Goal: Find specific page/section: Go to known website

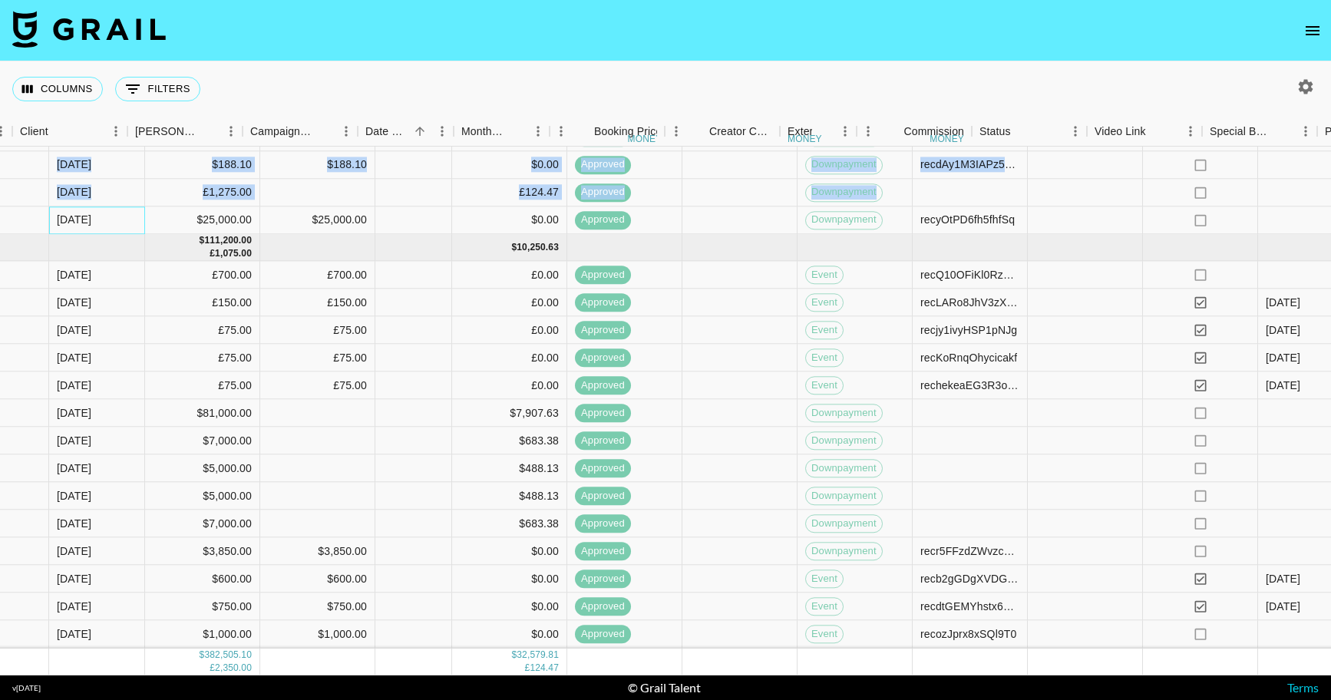
scroll to position [987, 1133]
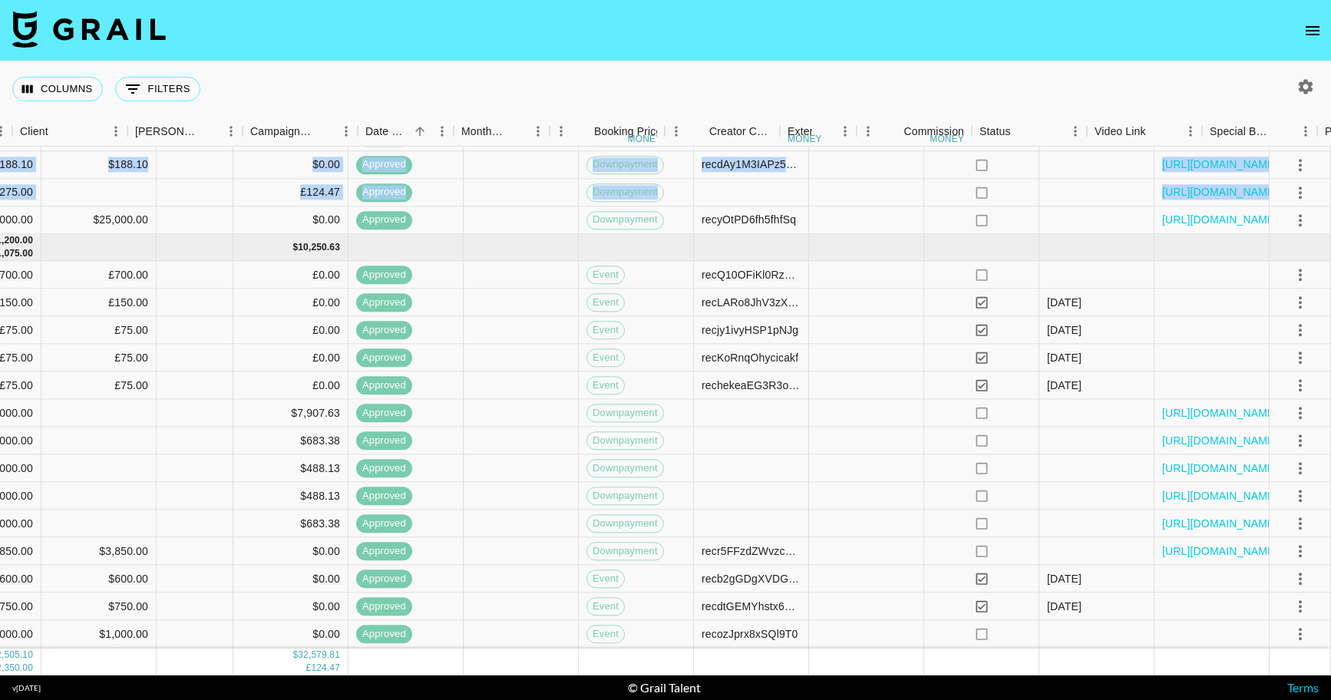
drag, startPoint x: 1004, startPoint y: 202, endPoint x: 1352, endPoint y: 237, distance: 350.2
click at [1330, 237] on html "Columns 0 Filters + Booking Month Due Airtable ID Talent Manager Client [PERSON…" at bounding box center [665, 350] width 1331 height 700
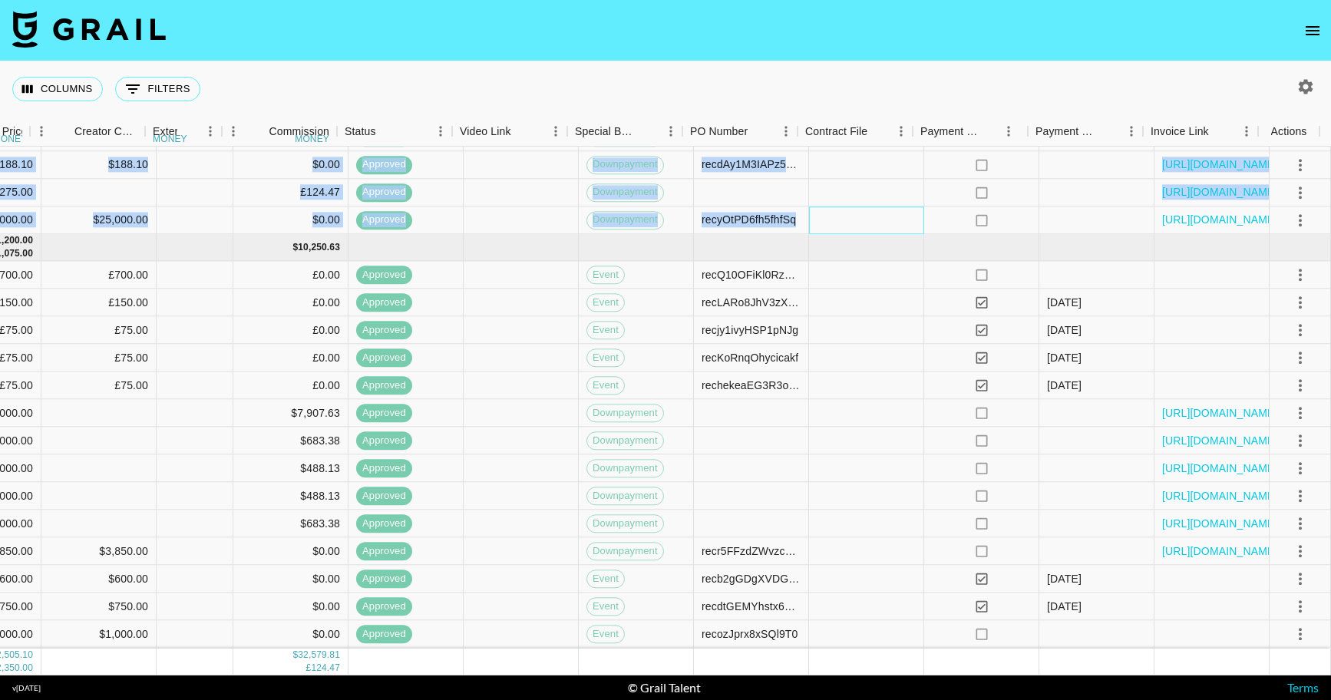
drag, startPoint x: 866, startPoint y: 210, endPoint x: 1313, endPoint y: 196, distance: 446.9
click at [1330, 215] on html "Columns 0 Filters + Booking Month Due Airtable ID Talent Manager Client [PERSON…" at bounding box center [665, 350] width 1331 height 700
click at [1219, 213] on link "[URL][DOMAIN_NAME]" at bounding box center [1220, 220] width 116 height 15
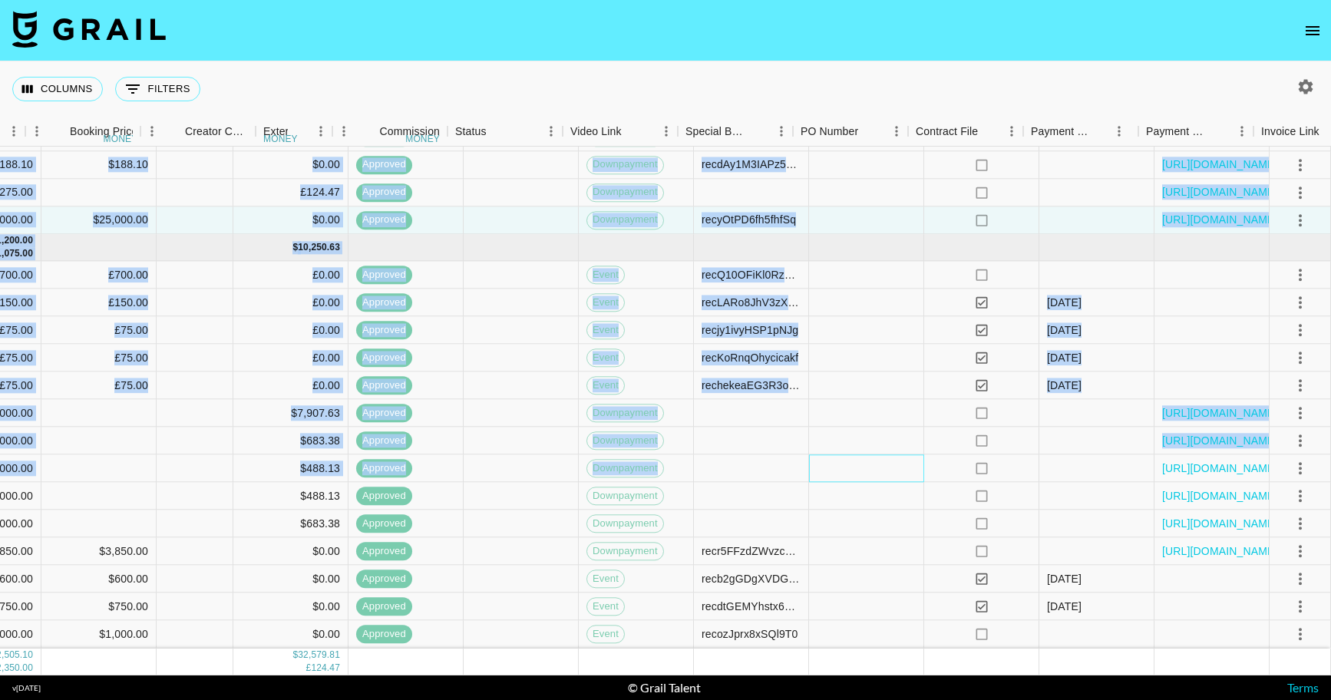
scroll to position [990, 0]
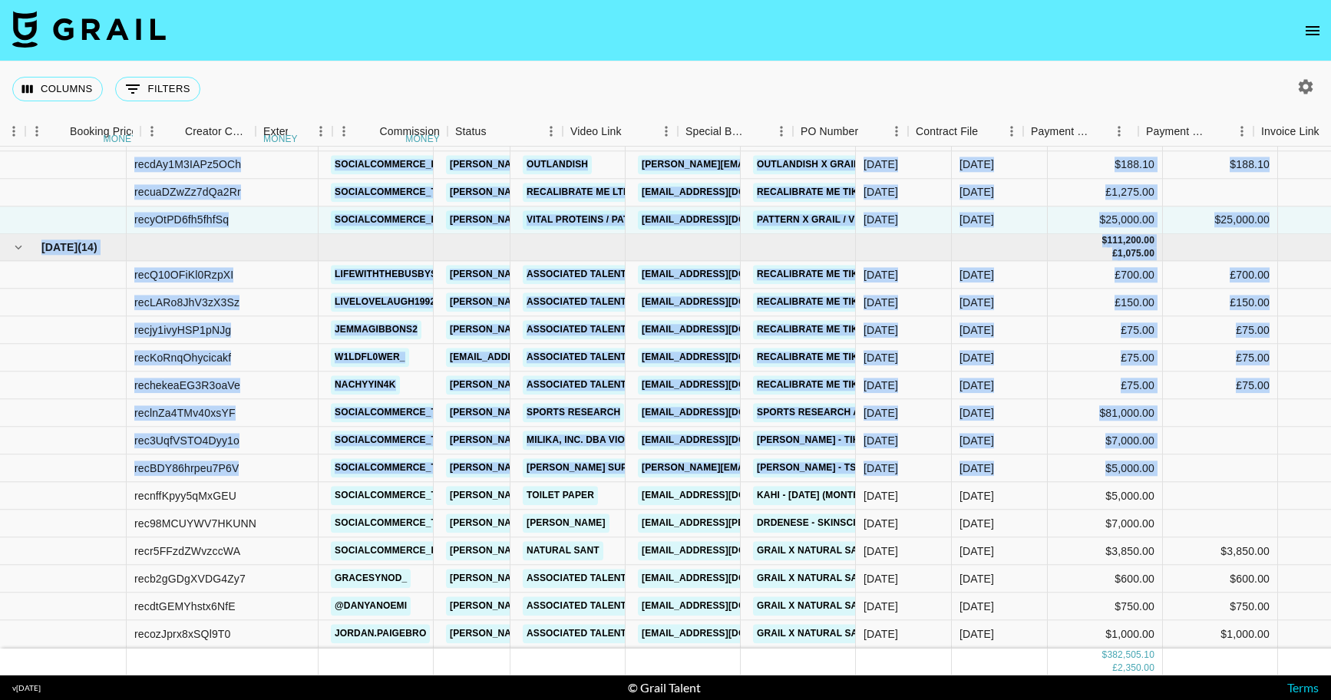
drag, startPoint x: 174, startPoint y: 507, endPoint x: -84, endPoint y: 527, distance: 258.6
click at [0, 527] on html "Columns 0 Filters + Booking Month Due Airtable ID Talent Manager Client [PERSON…" at bounding box center [665, 350] width 1331 height 700
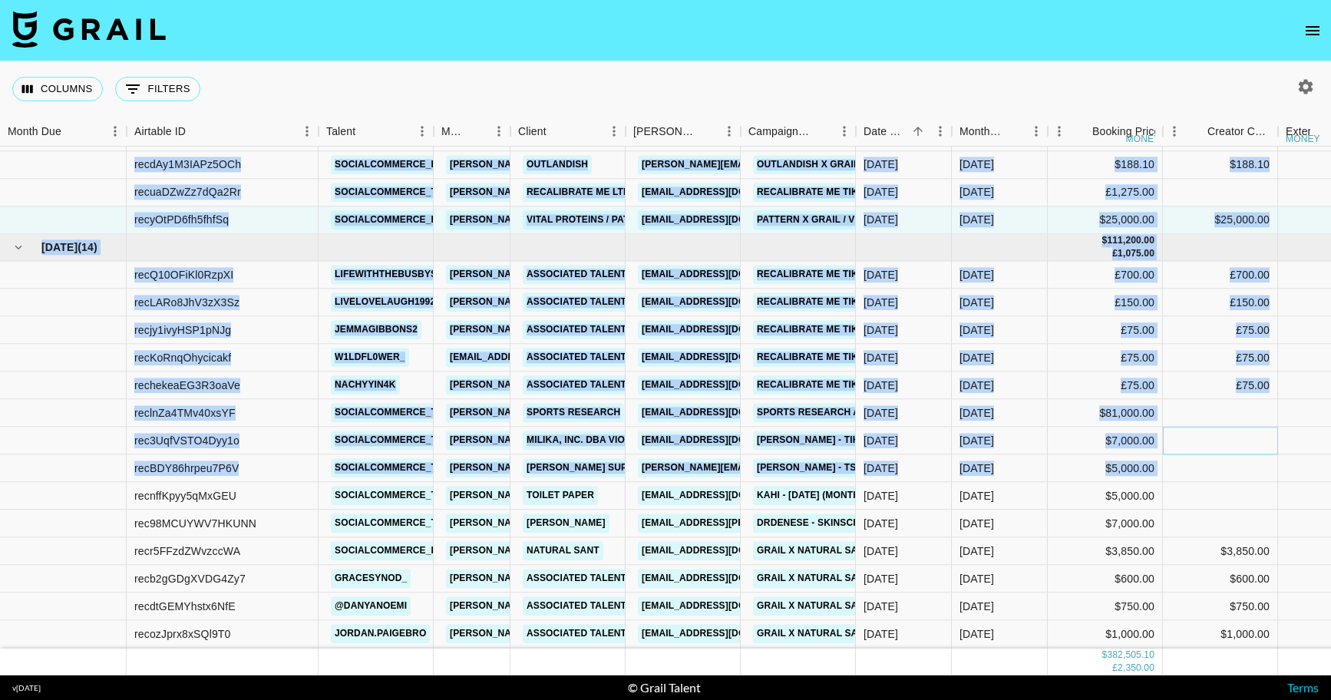
click at [1194, 438] on div at bounding box center [1220, 442] width 115 height 28
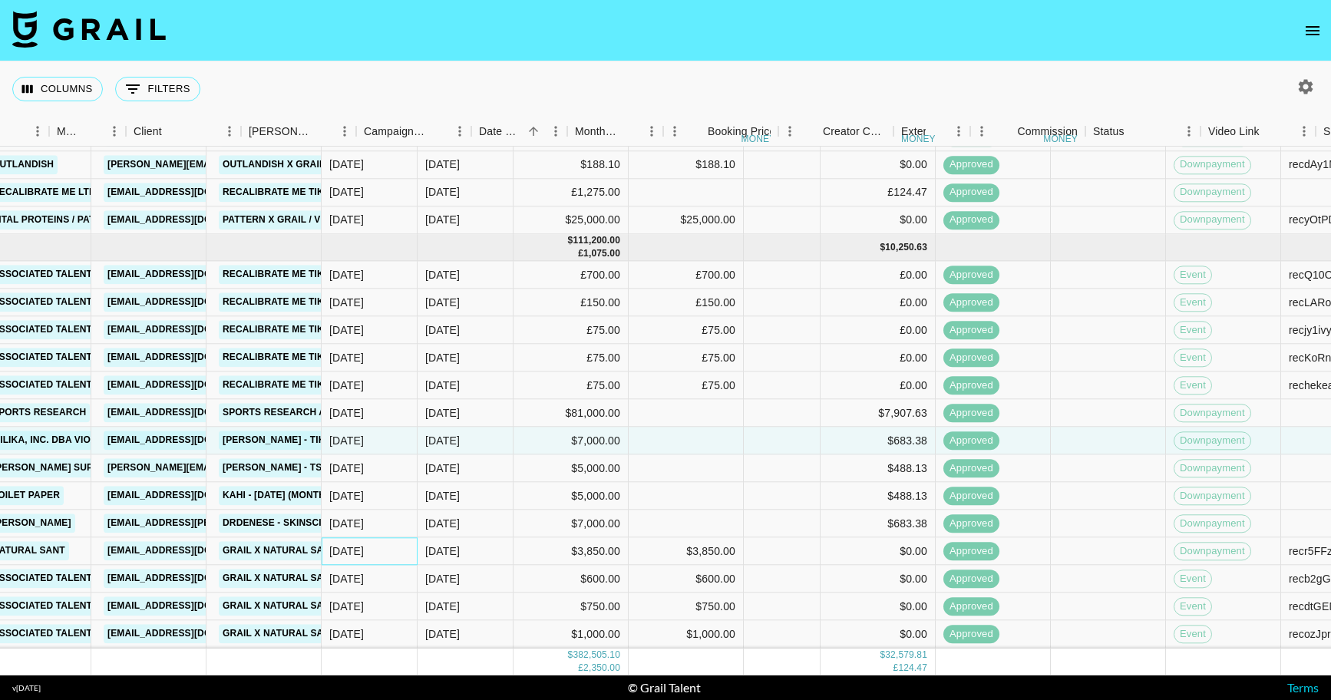
scroll to position [990, 1133]
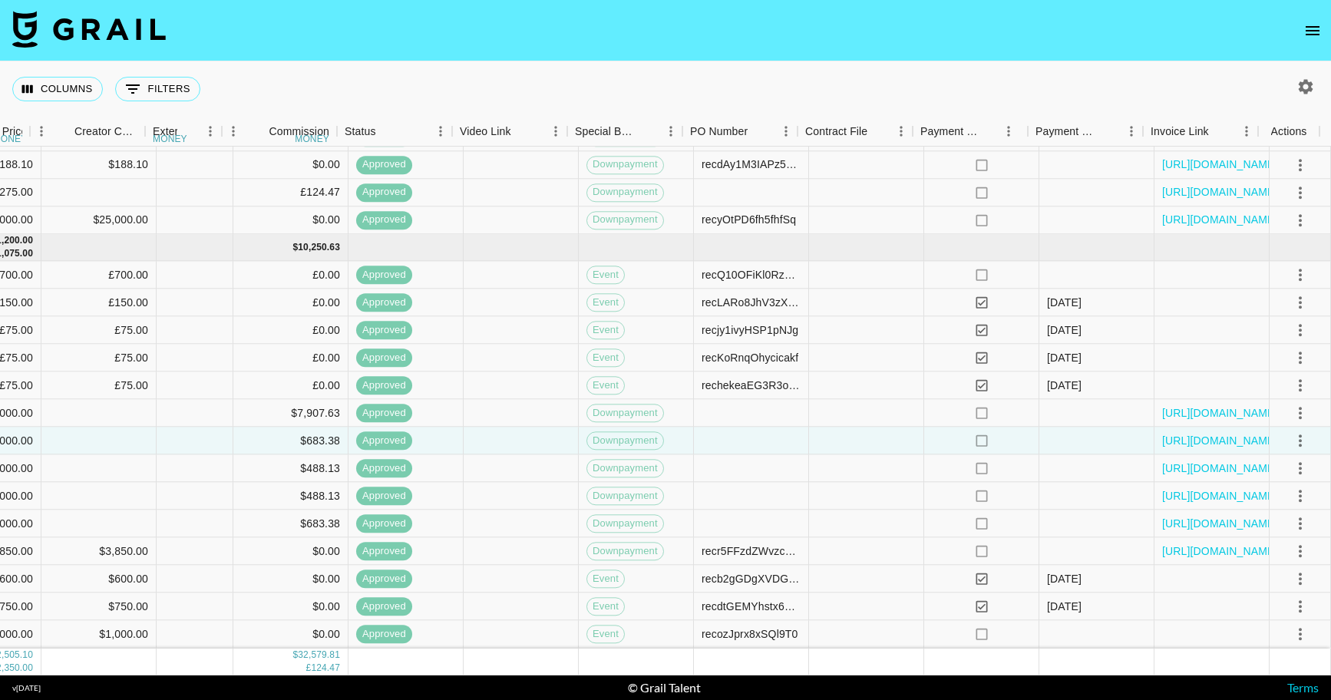
drag, startPoint x: 902, startPoint y: 536, endPoint x: 1372, endPoint y: 534, distance: 469.7
click at [1330, 534] on html "Columns 0 Filters + Booking Month Due Airtable ID Talent Manager Client [PERSON…" at bounding box center [665, 350] width 1331 height 700
click at [1190, 543] on link "[URL][DOMAIN_NAME]" at bounding box center [1220, 550] width 116 height 15
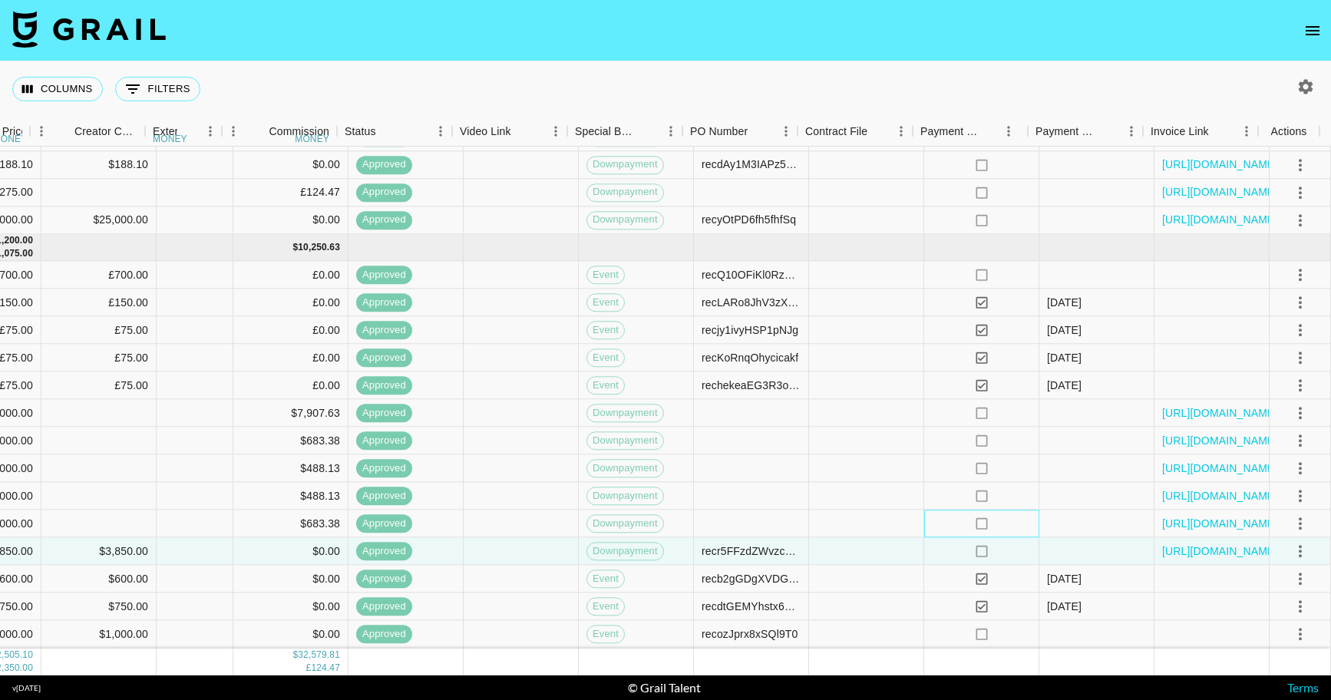
drag, startPoint x: 920, startPoint y: 501, endPoint x: -140, endPoint y: 562, distance: 1061.7
click at [0, 562] on html "Columns 0 Filters + Booking Month Due Airtable ID Talent Manager Client [PERSON…" at bounding box center [665, 350] width 1331 height 700
click at [1178, 405] on link "[URL][DOMAIN_NAME]" at bounding box center [1220, 412] width 116 height 15
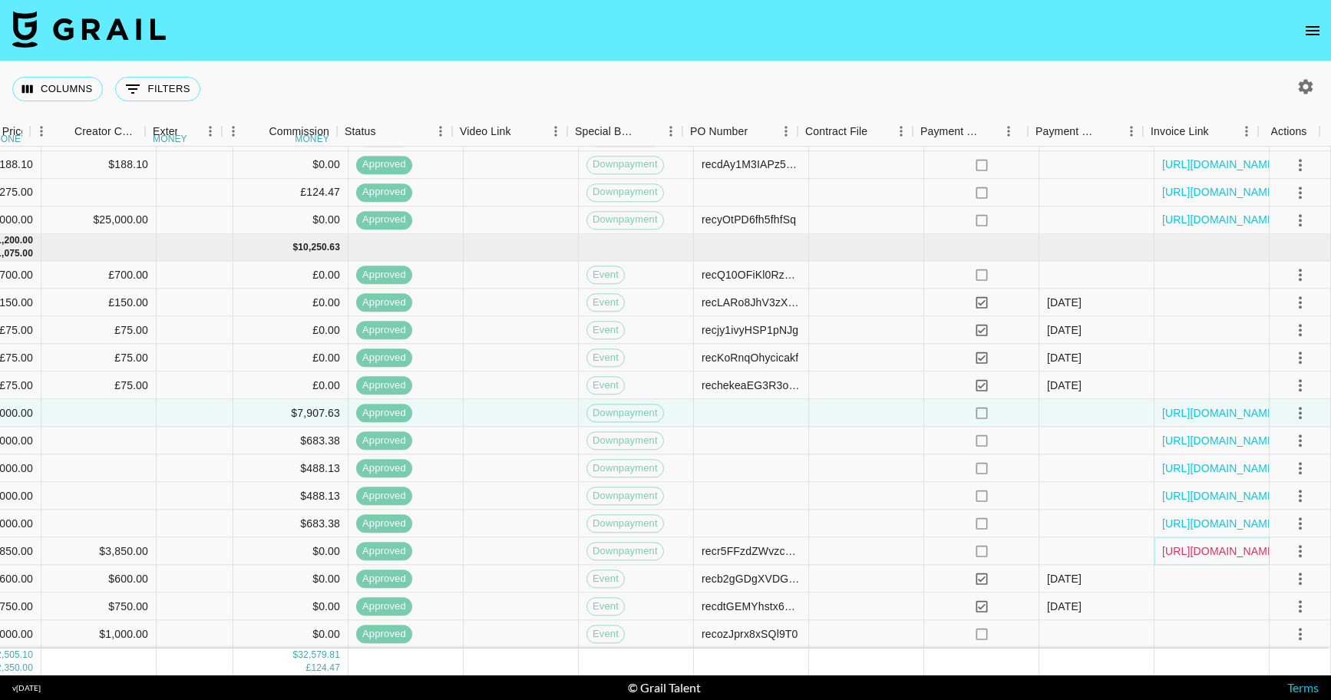
click at [1218, 543] on link "[URL][DOMAIN_NAME]" at bounding box center [1220, 550] width 116 height 15
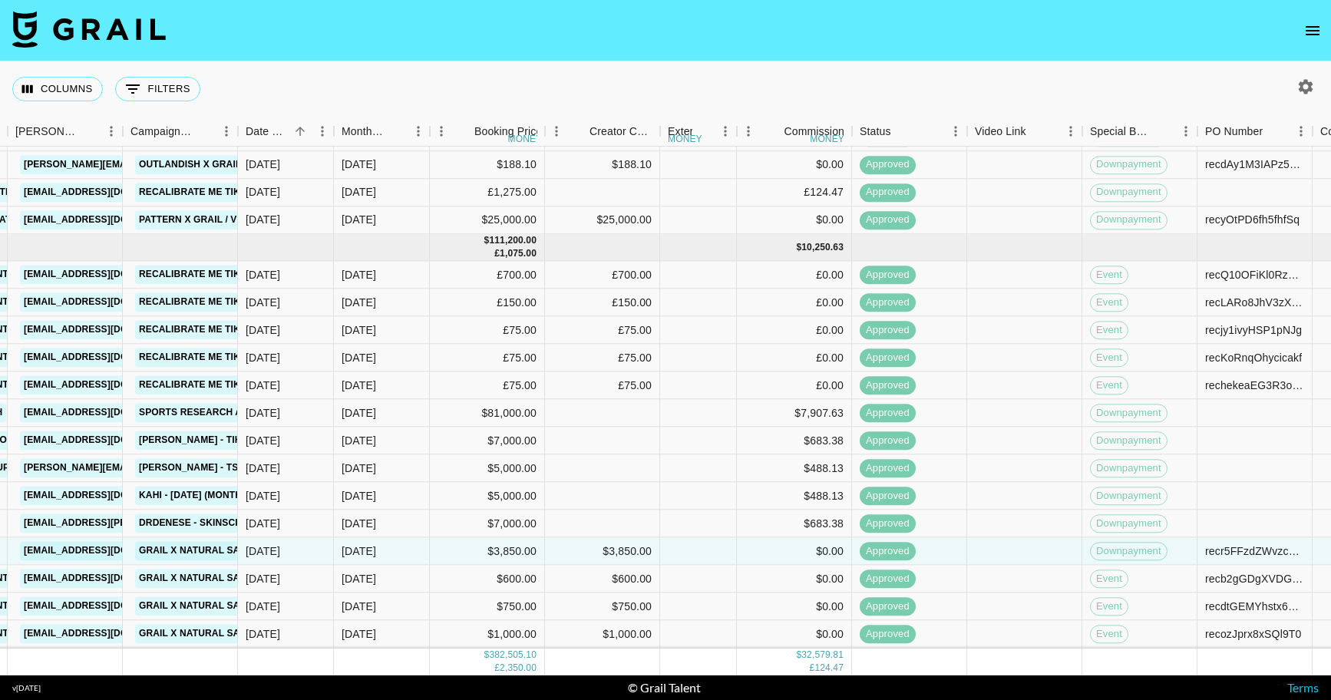
scroll to position [990, 616]
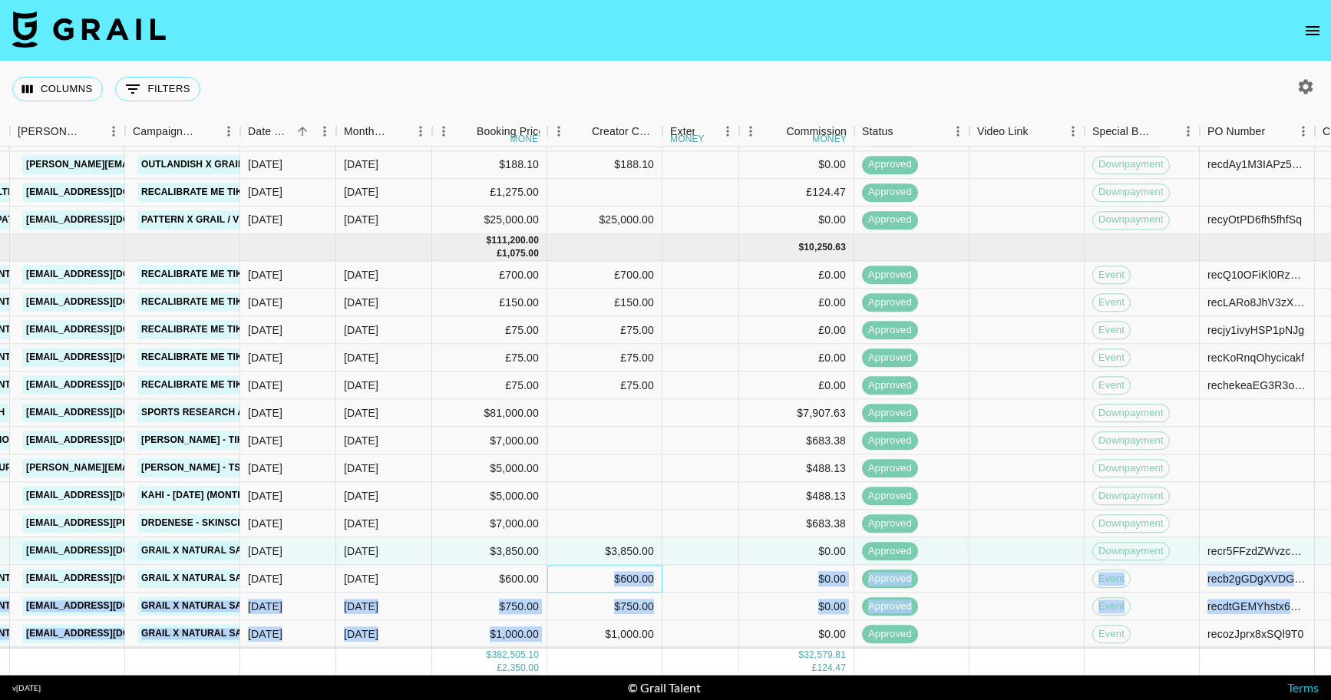
drag, startPoint x: 593, startPoint y: 565, endPoint x: 599, endPoint y: 626, distance: 61.8
click at [599, 626] on div "recwRtRx9VyWpkVqQ socialcommerce_tsp_us [PERSON_NAME][EMAIL_ADDRESS][DOMAIN_NAM…" at bounding box center [610, 372] width 2452 height 552
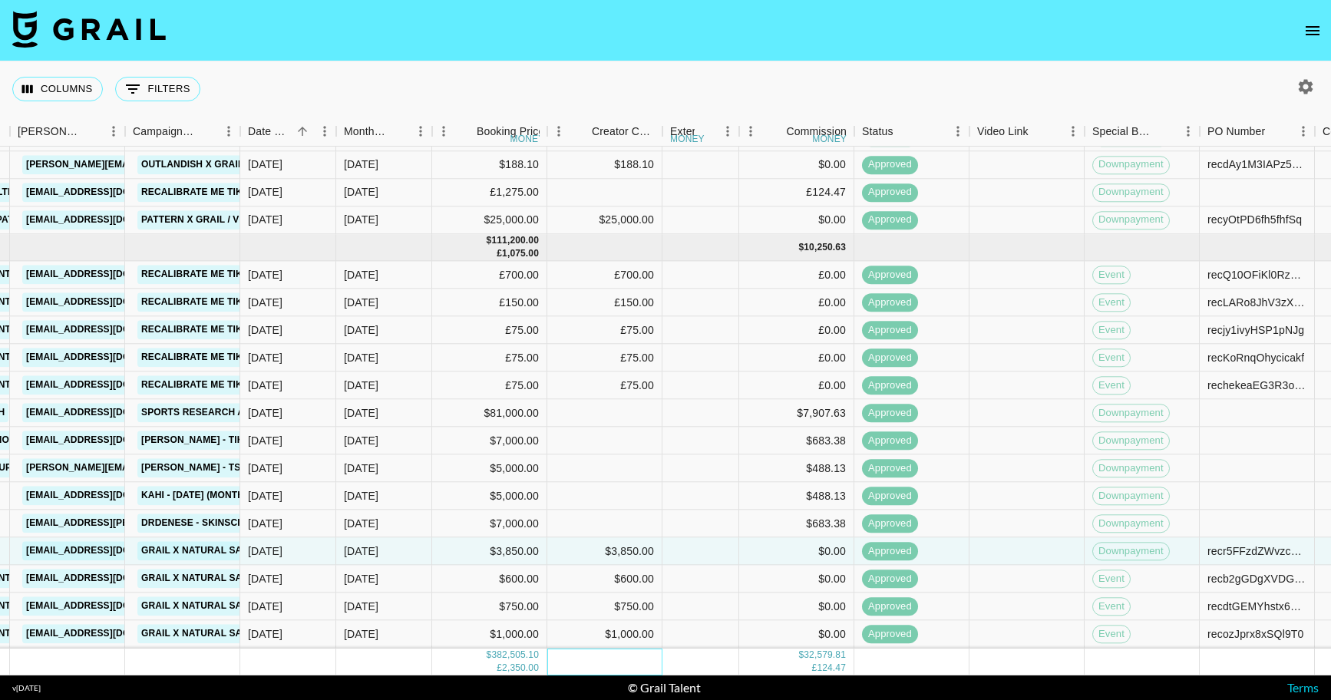
click at [620, 649] on div at bounding box center [604, 662] width 115 height 27
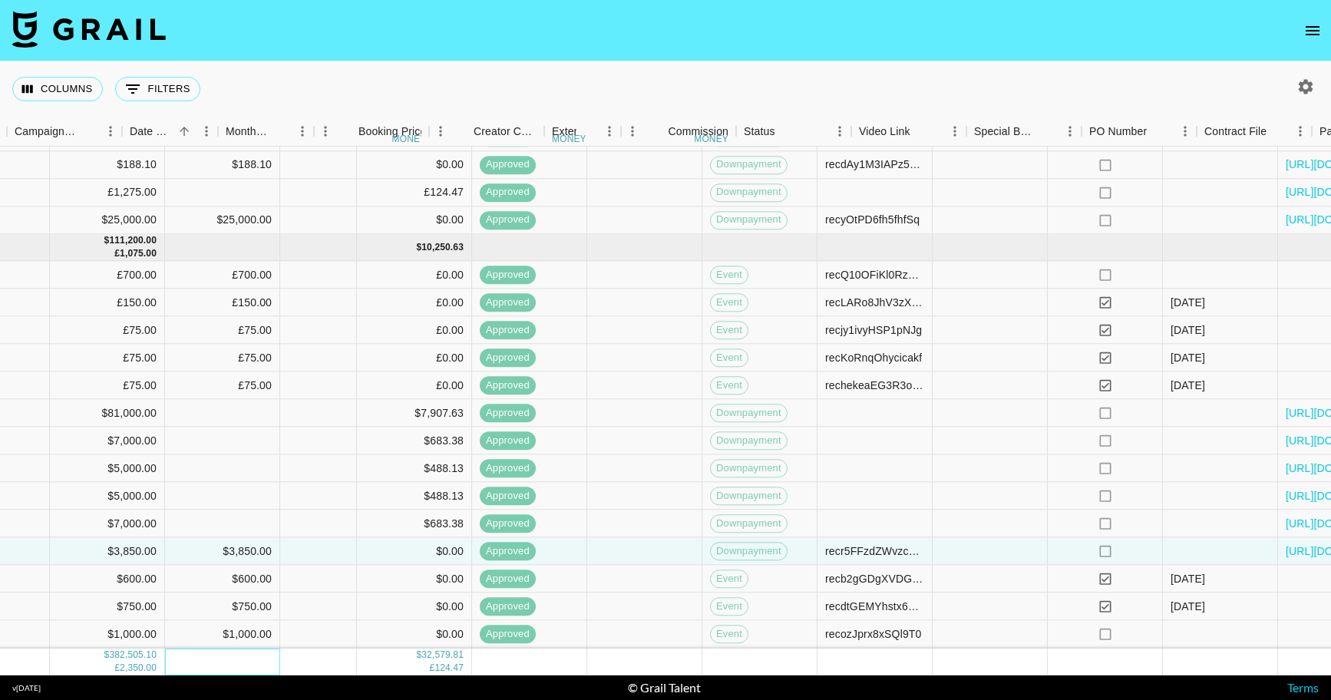
scroll to position [990, 1133]
